Goal: Task Accomplishment & Management: Manage account settings

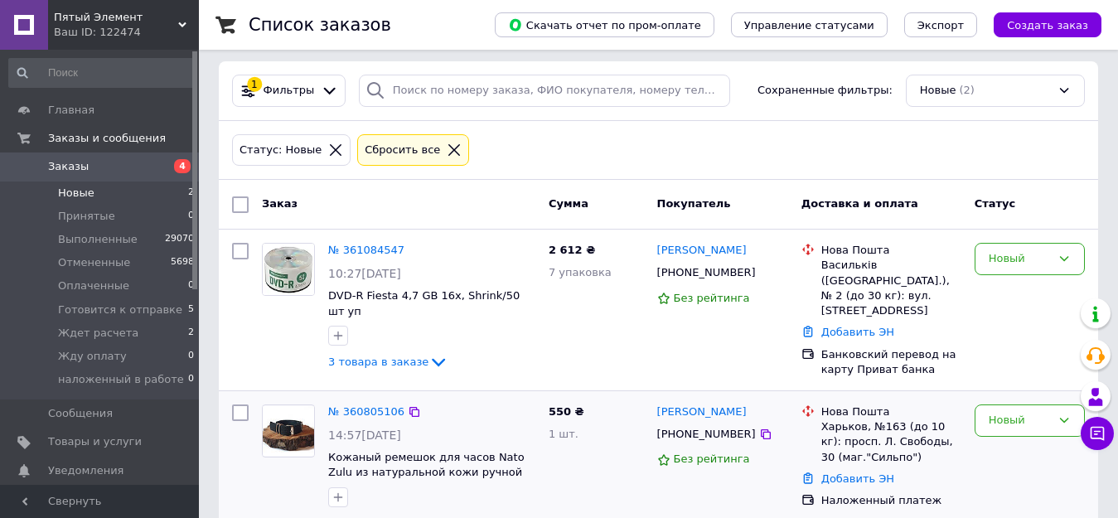
scroll to position [12, 0]
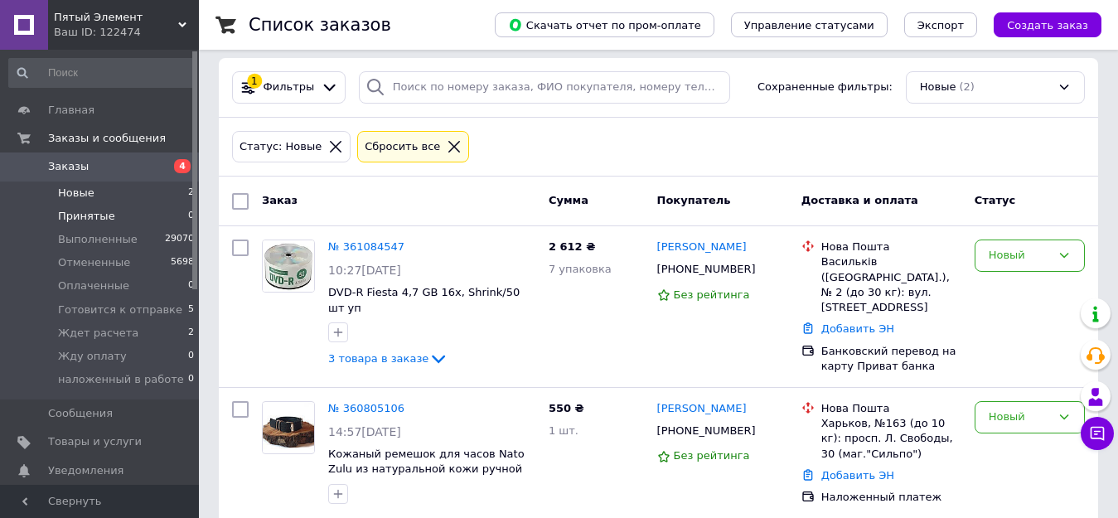
click at [86, 218] on span "Принятые" at bounding box center [86, 216] width 57 height 15
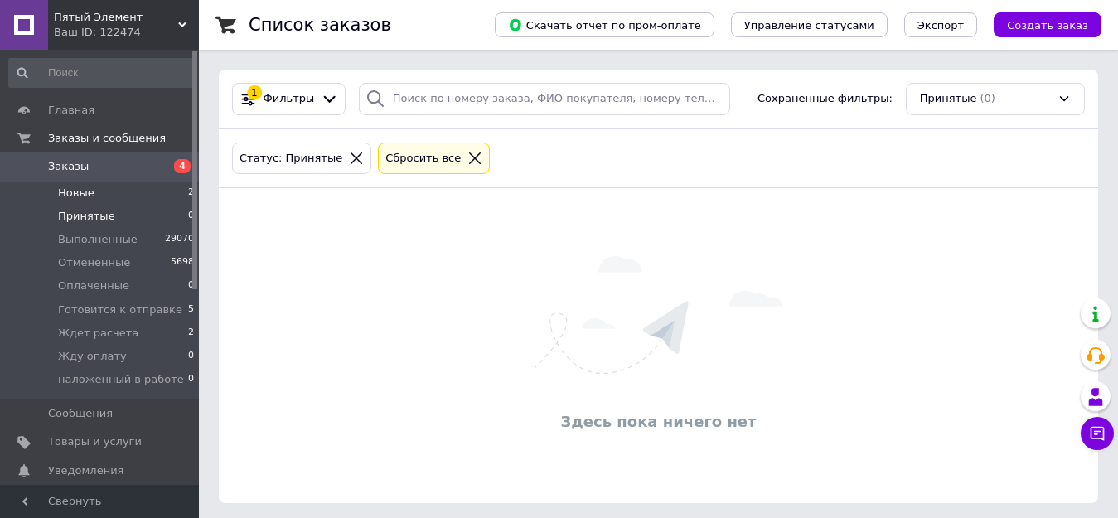
click at [79, 192] on span "Новые" at bounding box center [76, 193] width 36 height 15
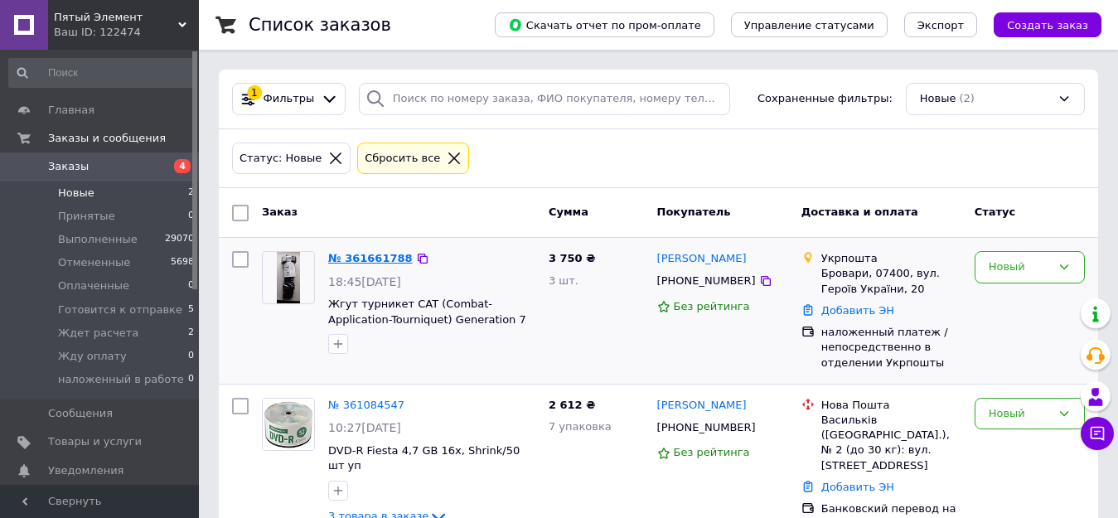
click at [360, 257] on link "№ 361661788" at bounding box center [370, 258] width 85 height 12
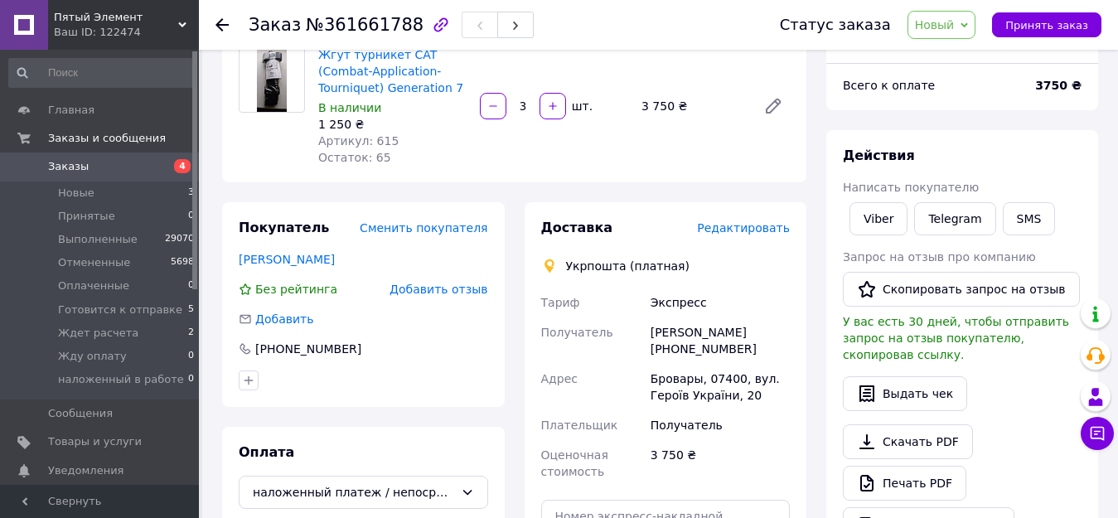
scroll to position [166, 0]
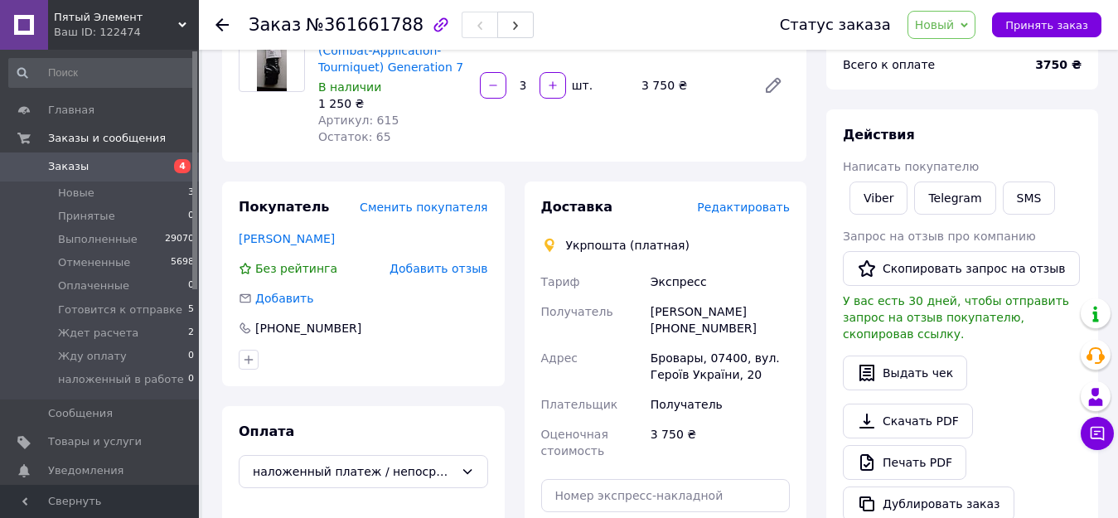
click at [913, 403] on link "Скачать PDF" at bounding box center [908, 420] width 130 height 35
click at [867, 196] on link "Viber" at bounding box center [878, 197] width 58 height 33
click at [954, 20] on span "Новый" at bounding box center [935, 24] width 40 height 13
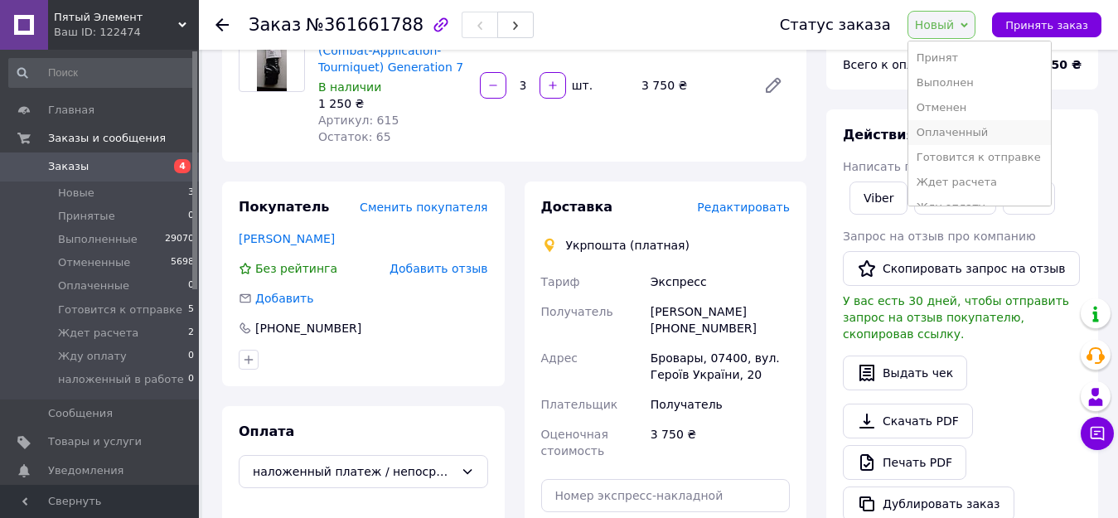
scroll to position [43, 0]
click at [973, 139] on li "Ждет расчета" at bounding box center [979, 139] width 142 height 25
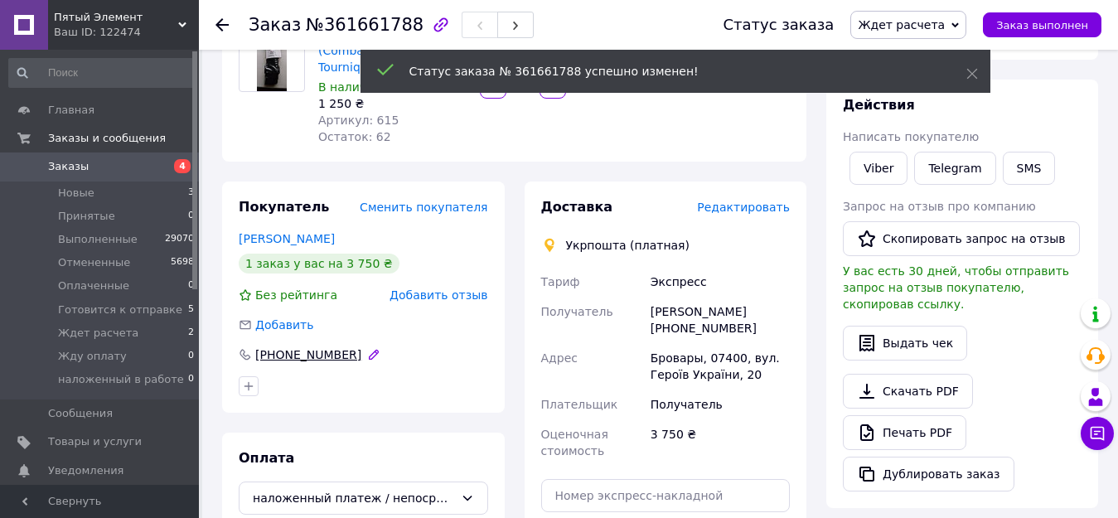
click at [244, 359] on icon at bounding box center [245, 354] width 13 height 13
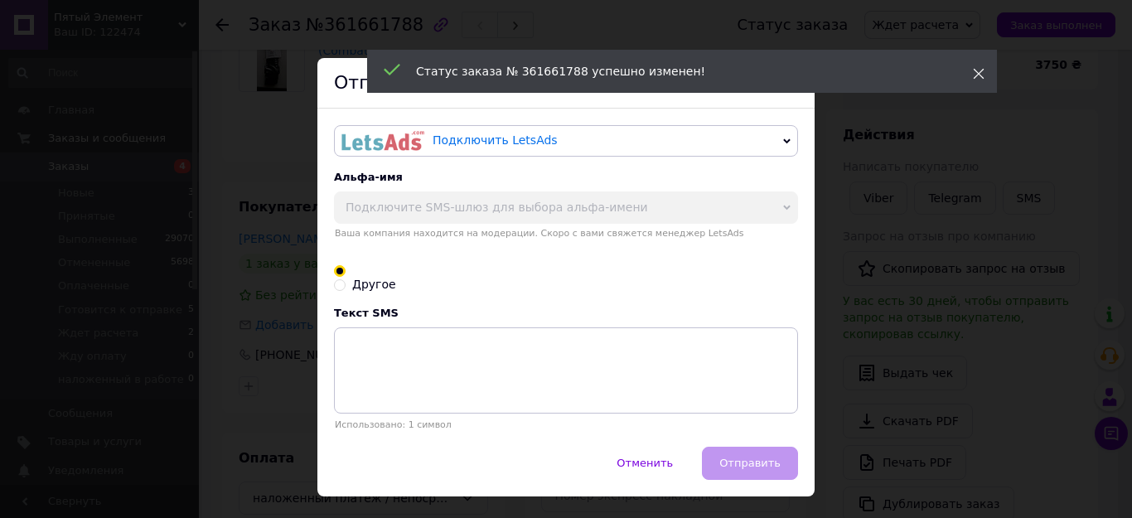
click at [982, 70] on icon at bounding box center [979, 74] width 12 height 12
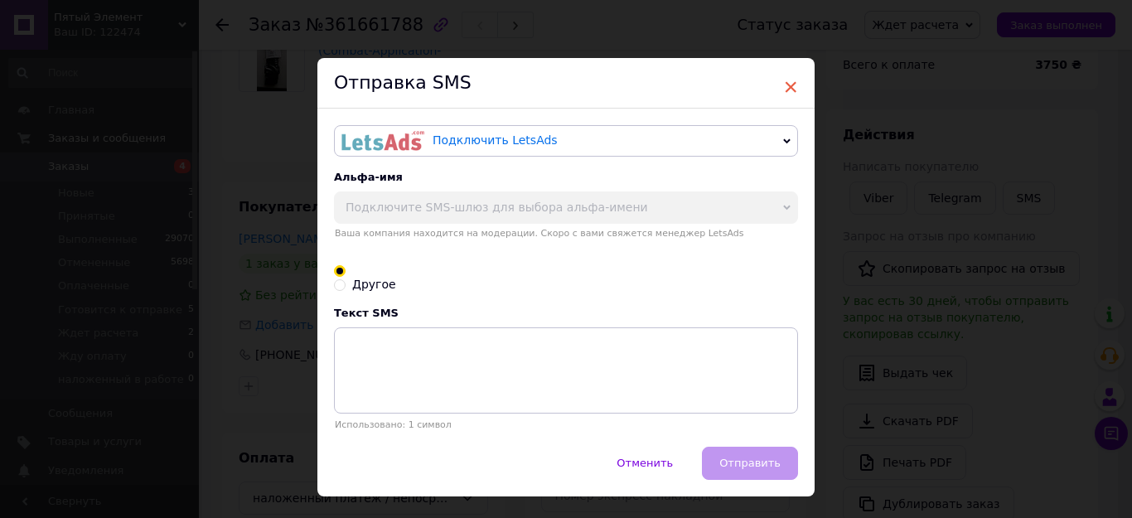
click at [794, 85] on span "×" at bounding box center [790, 87] width 15 height 28
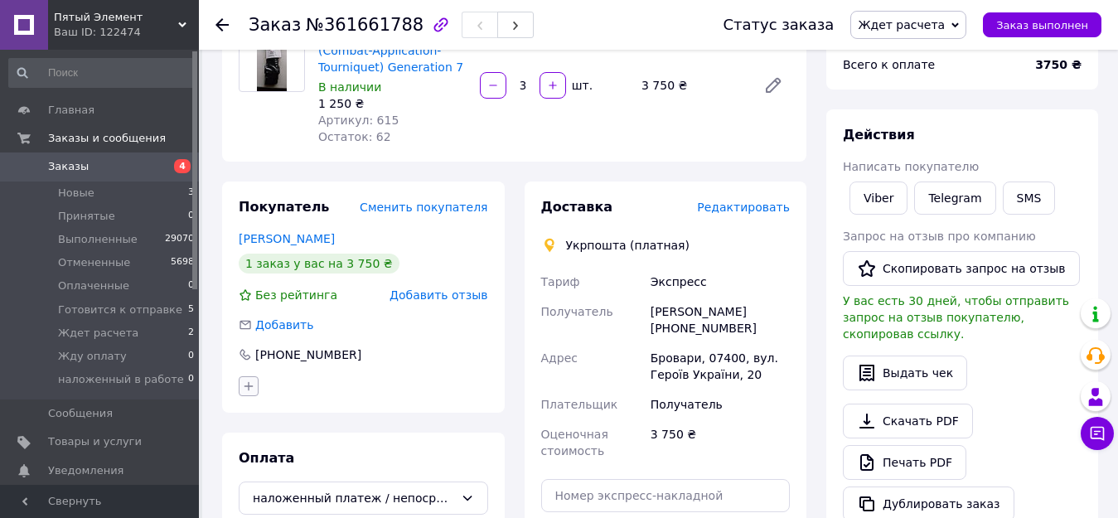
click at [250, 386] on icon "button" at bounding box center [248, 385] width 13 height 13
click at [297, 431] on input "text" at bounding box center [341, 429] width 186 height 33
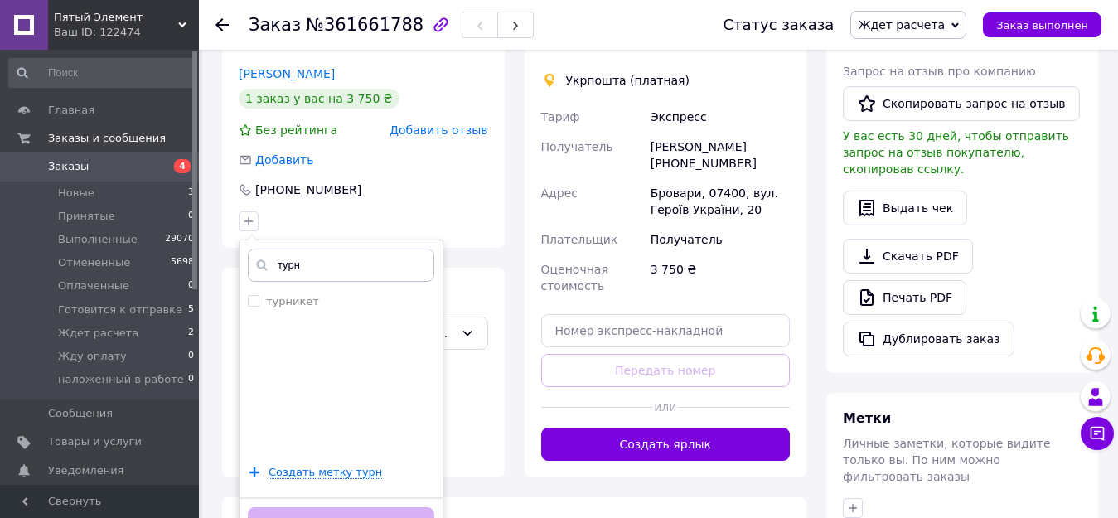
scroll to position [331, 0]
type input "турн"
click at [255, 302] on input "турникет" at bounding box center [253, 299] width 11 height 11
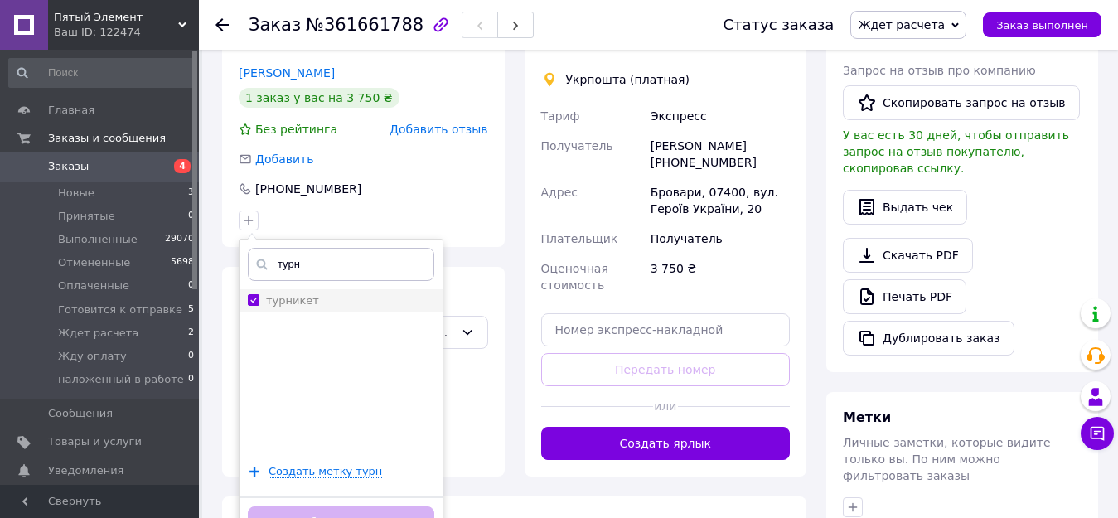
checkbox input "true"
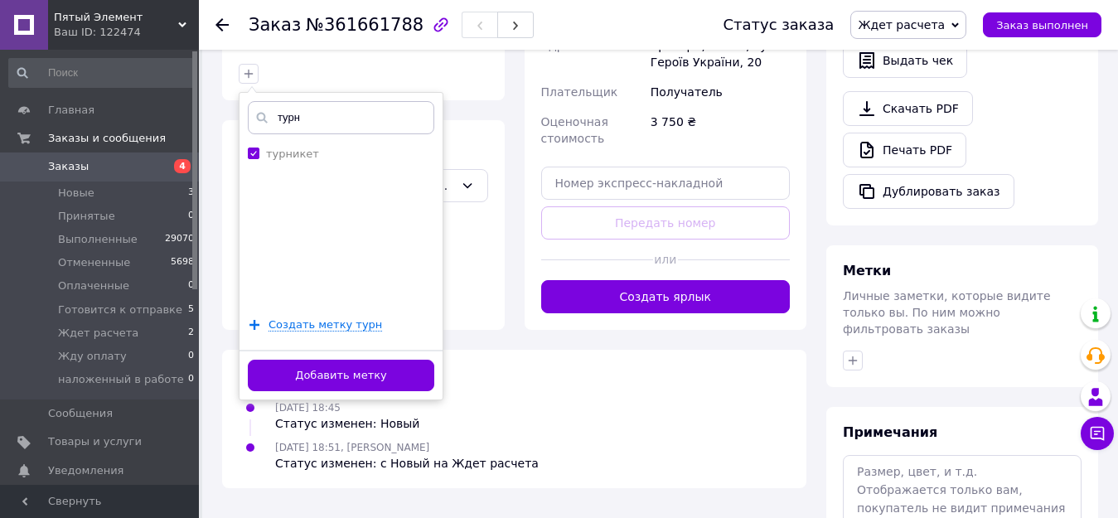
scroll to position [497, 0]
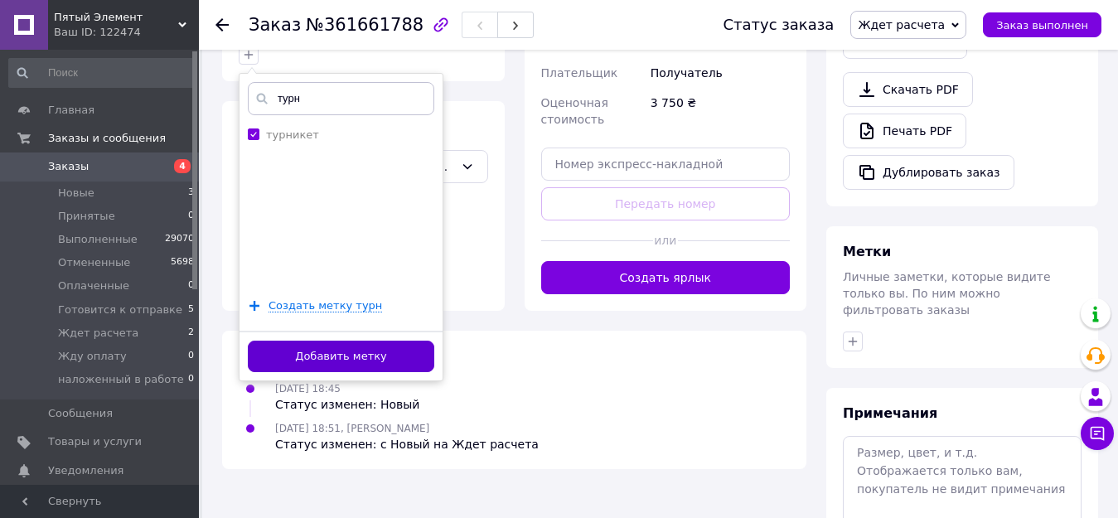
click at [364, 356] on button "Добавить метку" at bounding box center [341, 357] width 186 height 32
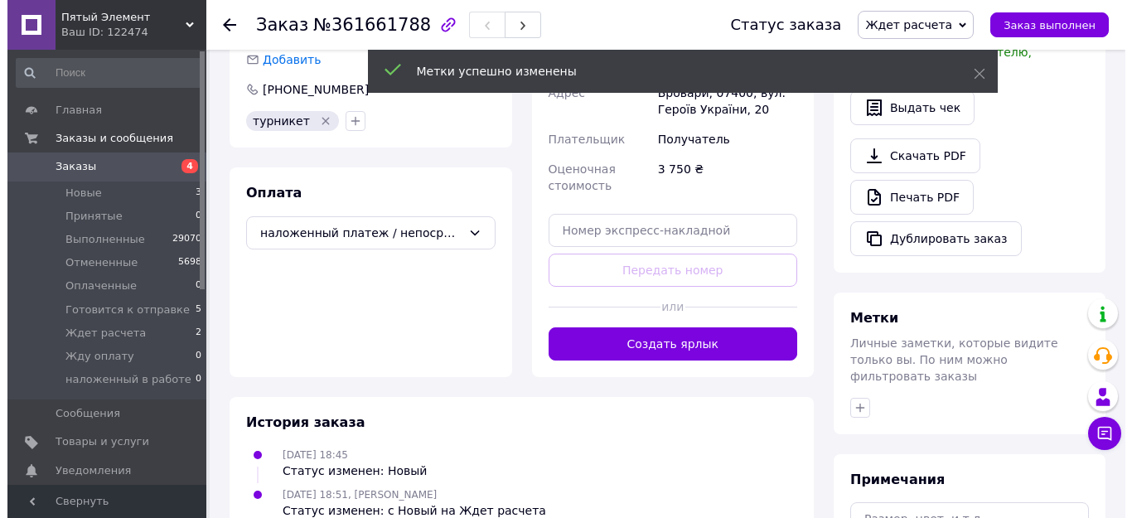
scroll to position [249, 0]
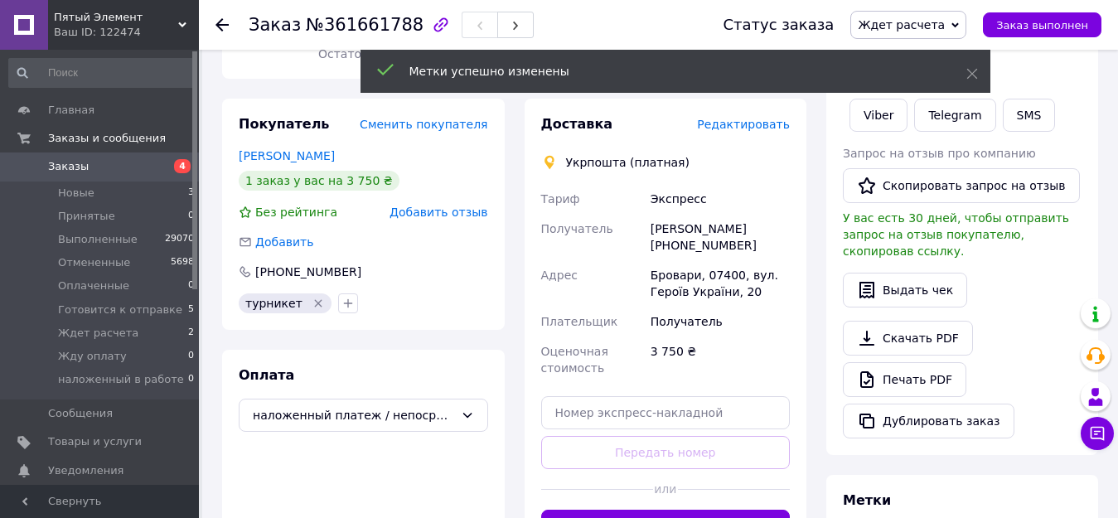
click at [778, 126] on span "Редактировать" at bounding box center [743, 124] width 93 height 13
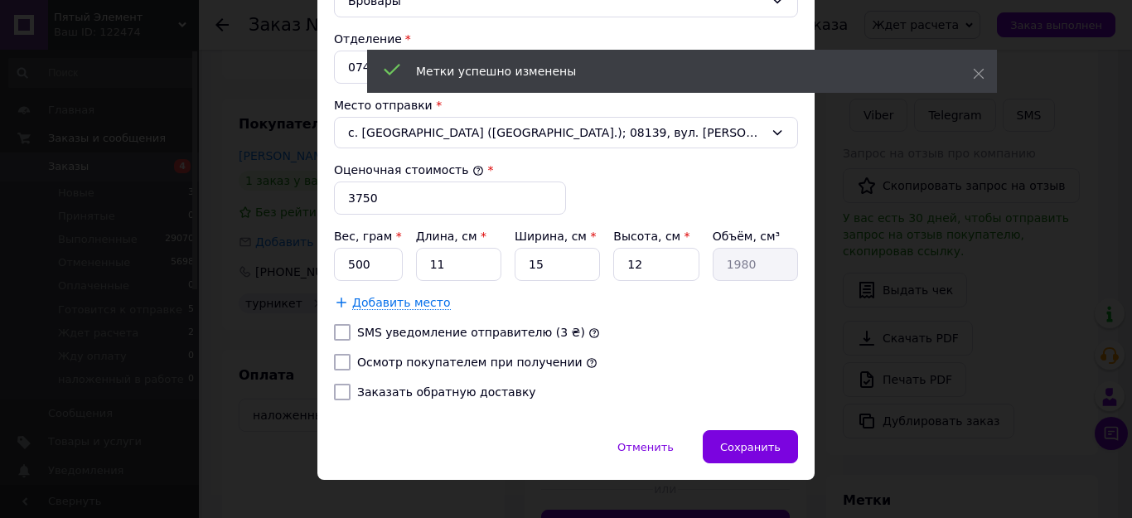
scroll to position [578, 0]
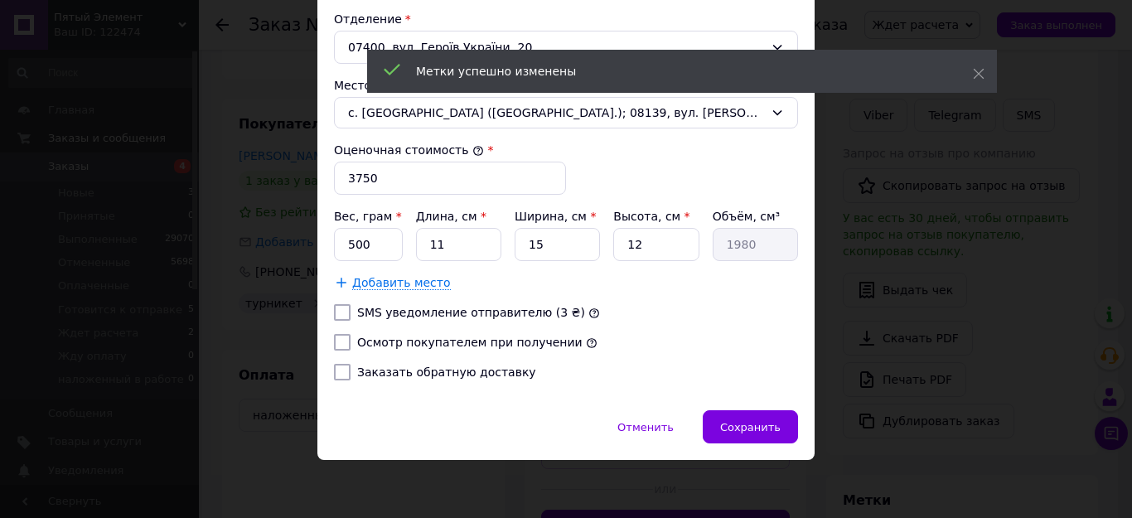
click at [341, 372] on input "Заказать обратную доставку" at bounding box center [342, 372] width 17 height 17
checkbox input "true"
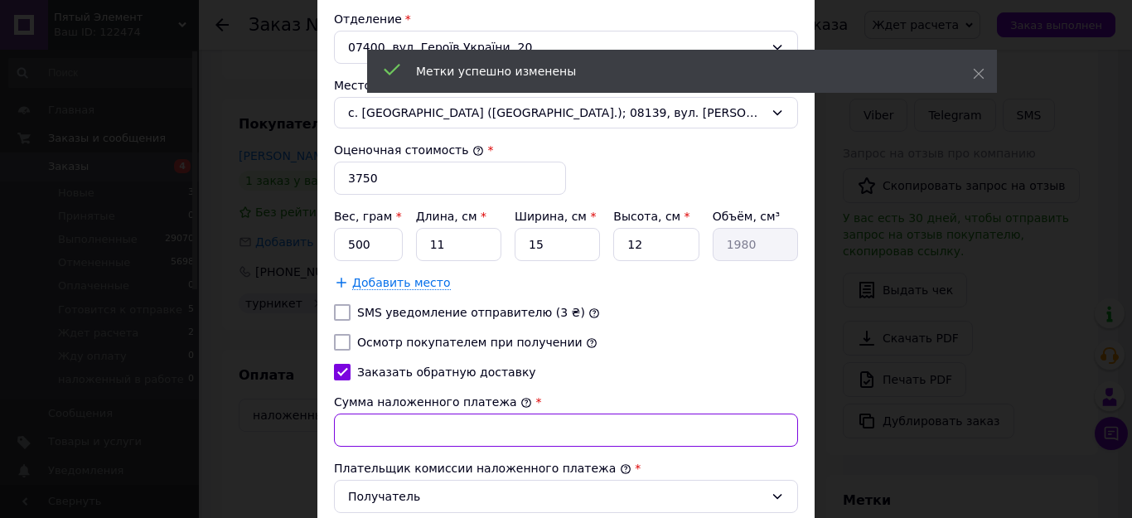
click at [349, 426] on input "Сумма наложенного платежа" at bounding box center [566, 429] width 464 height 33
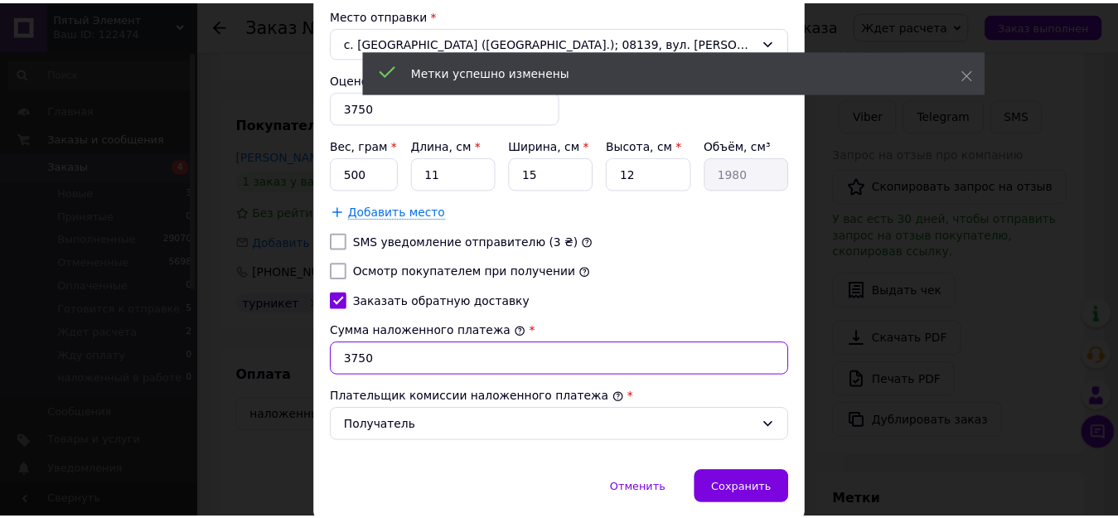
scroll to position [711, 0]
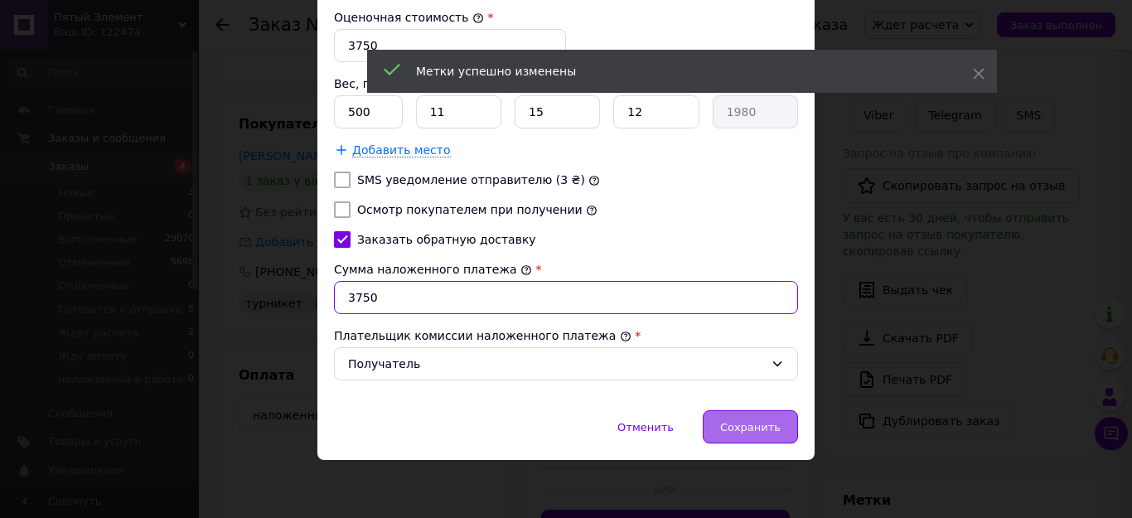
type input "3750"
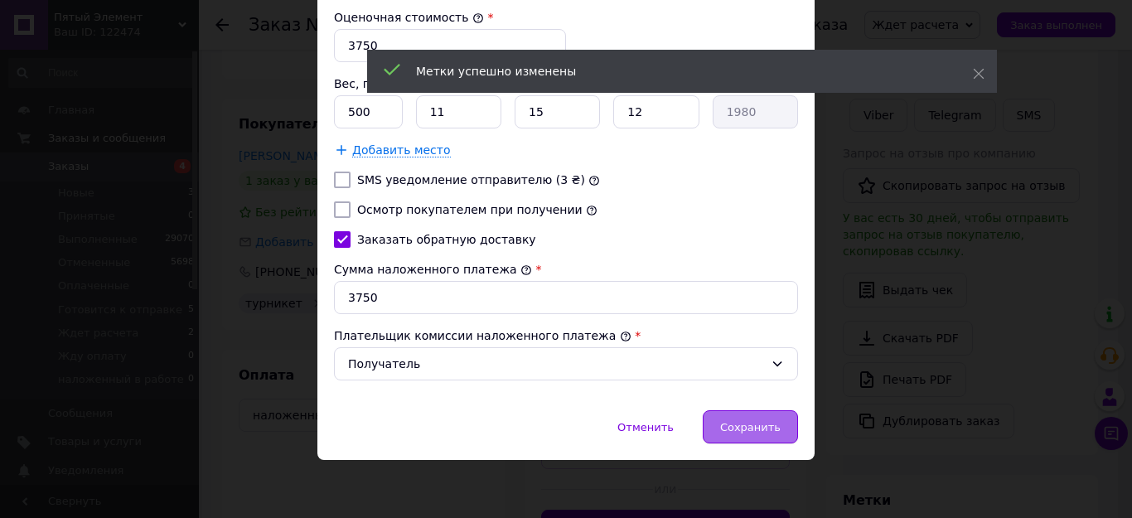
click at [768, 425] on span "Сохранить" at bounding box center [750, 427] width 60 height 12
